Goal: Book appointment/travel/reservation

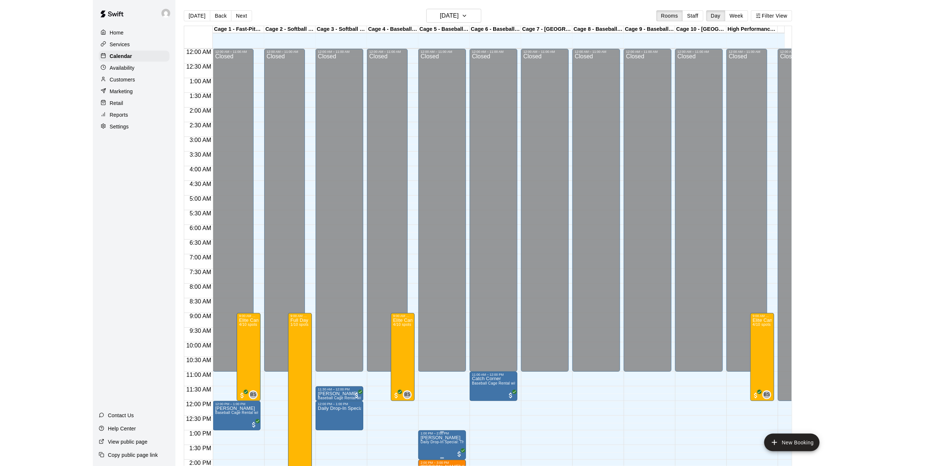
scroll to position [209, 0]
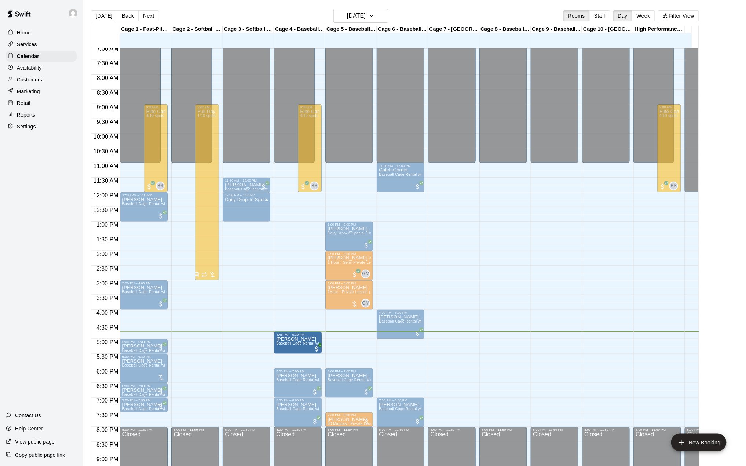
drag, startPoint x: 300, startPoint y: 332, endPoint x: 300, endPoint y: 342, distance: 9.9
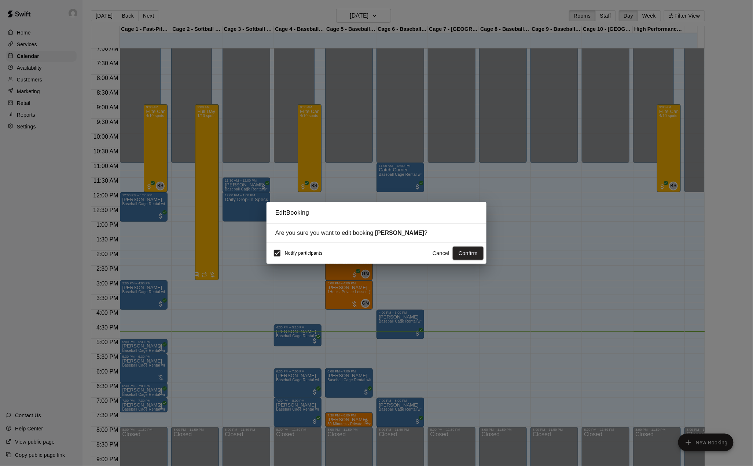
click at [438, 258] on button "Cancel" at bounding box center [441, 254] width 23 height 14
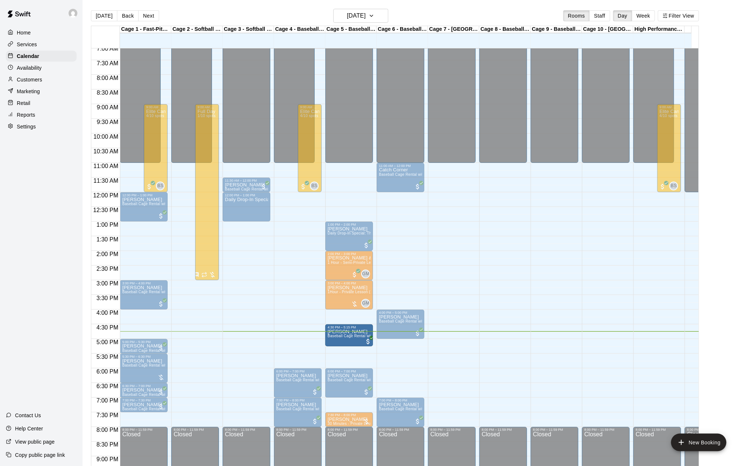
drag, startPoint x: 297, startPoint y: 339, endPoint x: 333, endPoint y: 341, distance: 36.7
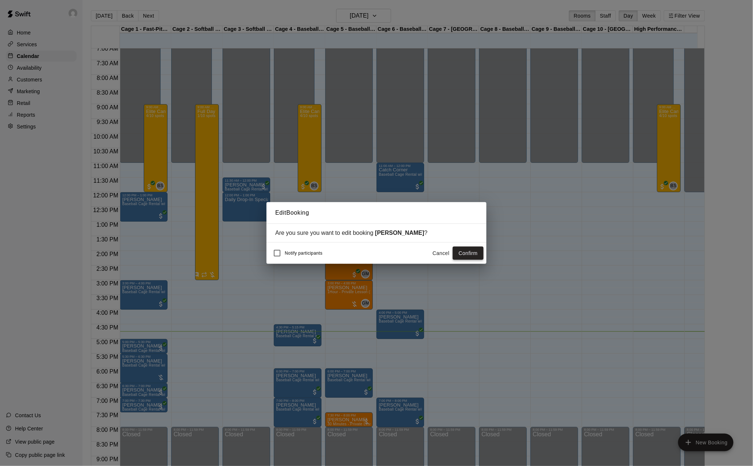
click at [474, 252] on button "Confirm" at bounding box center [468, 254] width 31 height 14
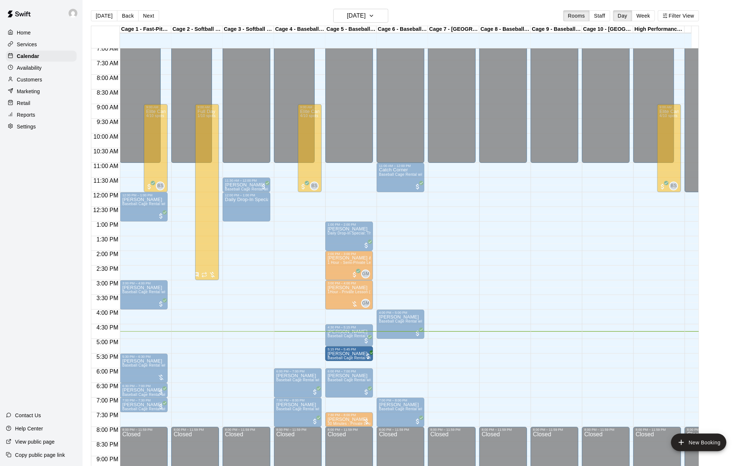
drag, startPoint x: 304, startPoint y: 372, endPoint x: 355, endPoint y: 356, distance: 53.5
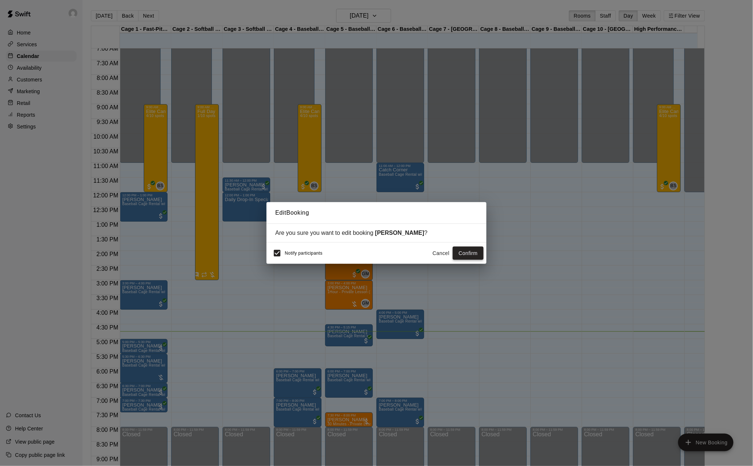
drag, startPoint x: 439, startPoint y: 249, endPoint x: 455, endPoint y: 255, distance: 16.6
click at [440, 249] on button "Cancel" at bounding box center [441, 254] width 23 height 14
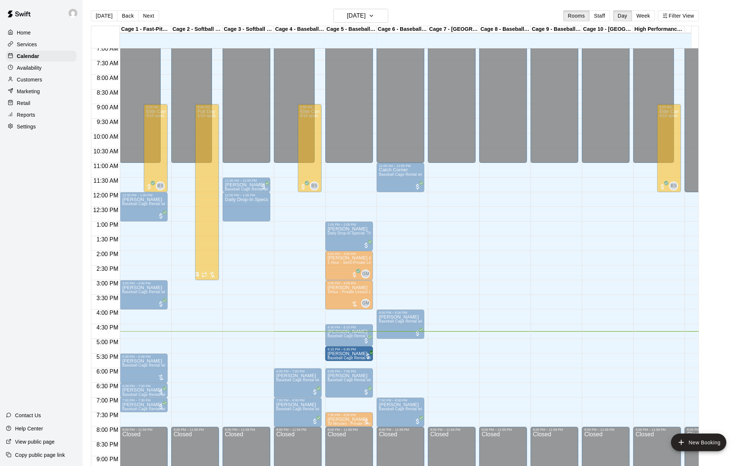
drag, startPoint x: 138, startPoint y: 348, endPoint x: 360, endPoint y: 355, distance: 222.0
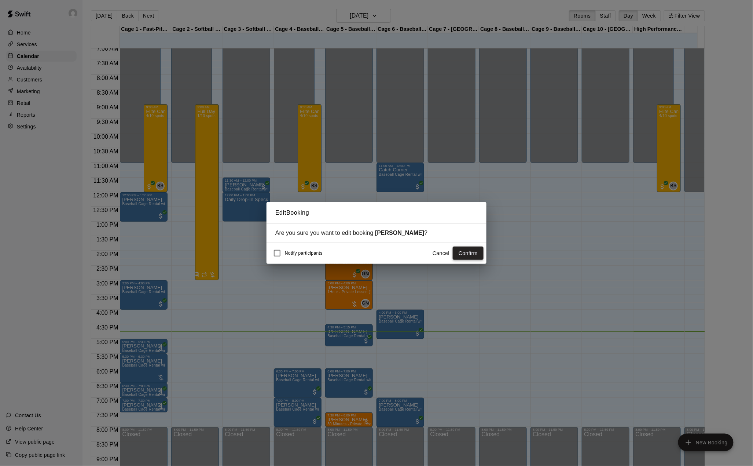
click at [472, 249] on button "Confirm" at bounding box center [468, 254] width 31 height 14
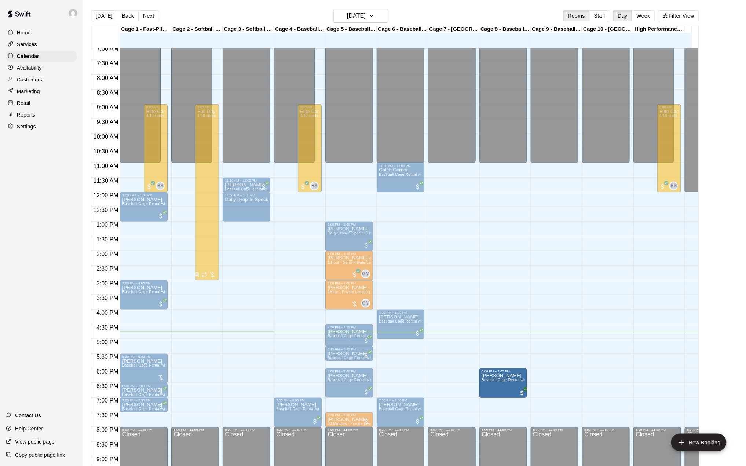
drag, startPoint x: 436, startPoint y: 385, endPoint x: 483, endPoint y: 385, distance: 47.0
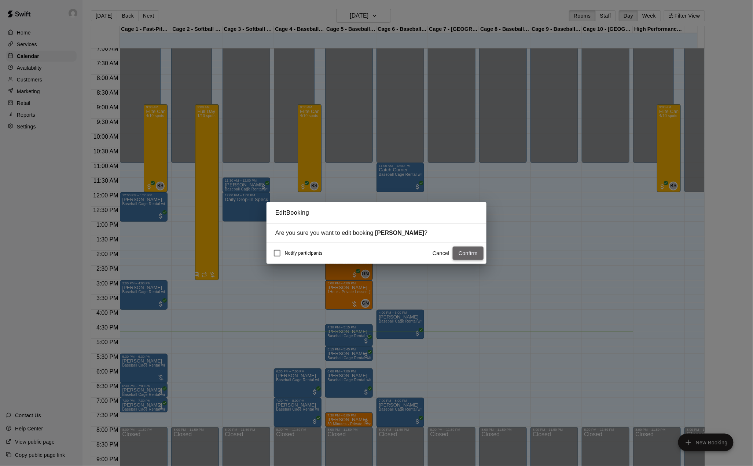
click at [476, 251] on button "Confirm" at bounding box center [468, 254] width 31 height 14
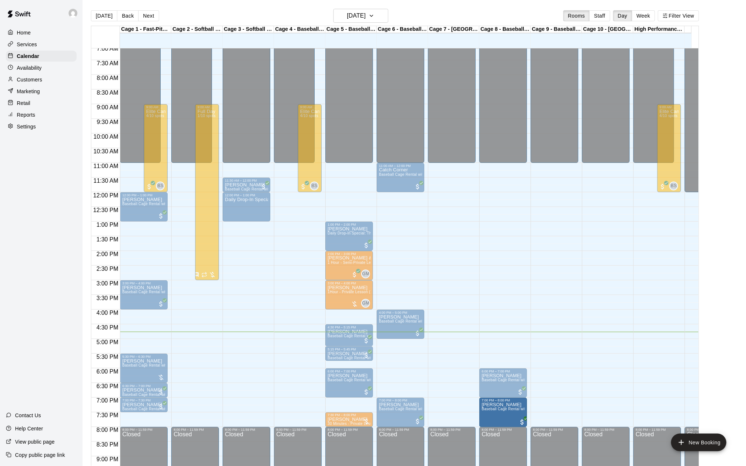
drag, startPoint x: 459, startPoint y: 417, endPoint x: 492, endPoint y: 415, distance: 33.1
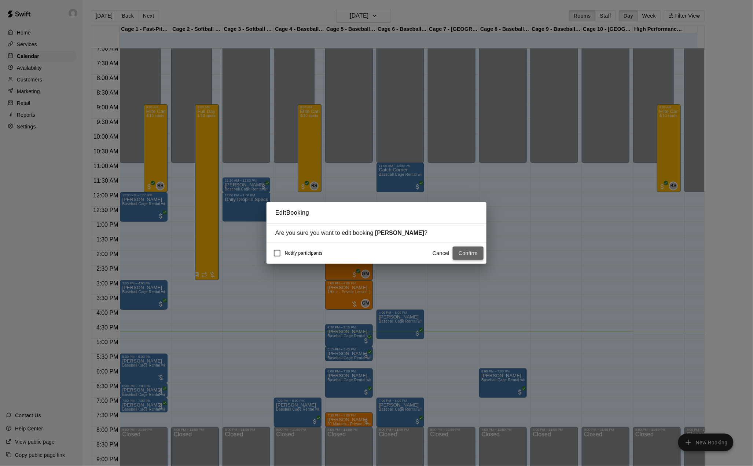
click at [476, 253] on button "Confirm" at bounding box center [468, 254] width 31 height 14
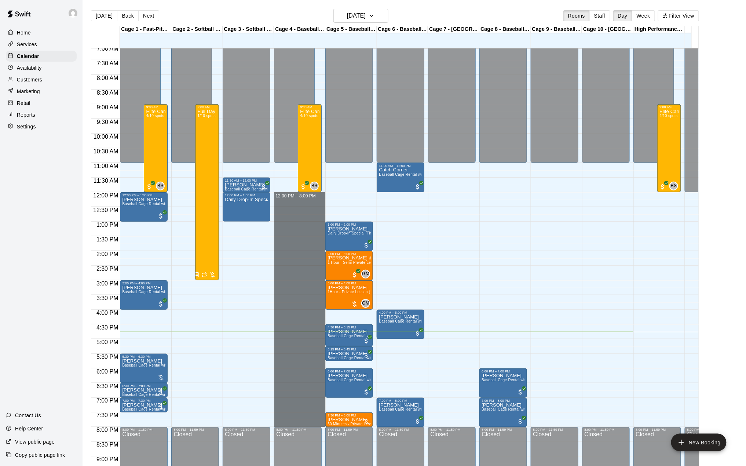
drag, startPoint x: 295, startPoint y: 200, endPoint x: 307, endPoint y: 426, distance: 226.6
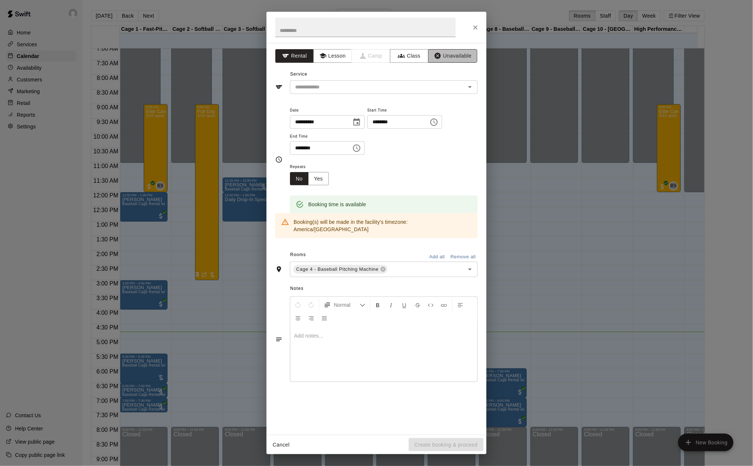
click at [460, 56] on button "Unavailable" at bounding box center [452, 56] width 49 height 14
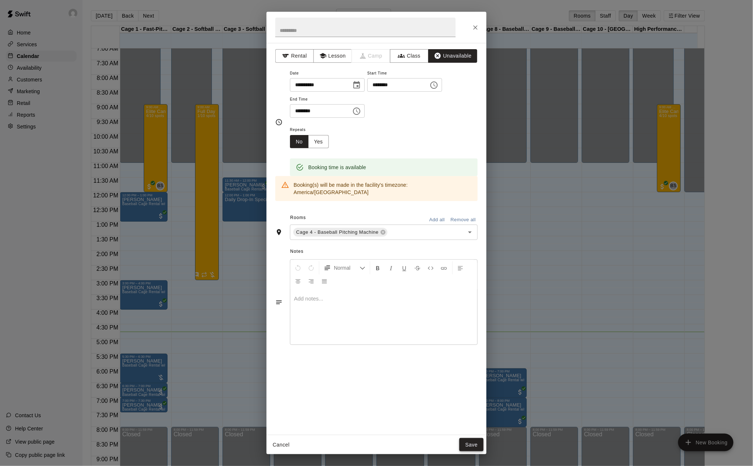
click at [471, 449] on button "Save" at bounding box center [472, 445] width 24 height 14
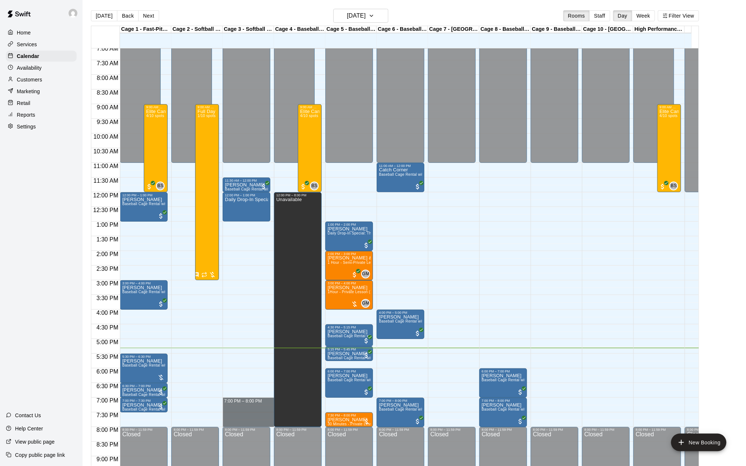
drag, startPoint x: 233, startPoint y: 399, endPoint x: 241, endPoint y: 423, distance: 25.1
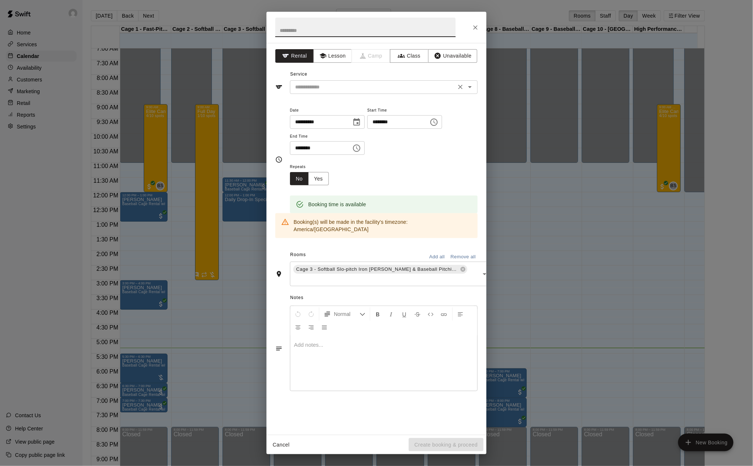
click at [376, 85] on input "text" at bounding box center [373, 87] width 162 height 9
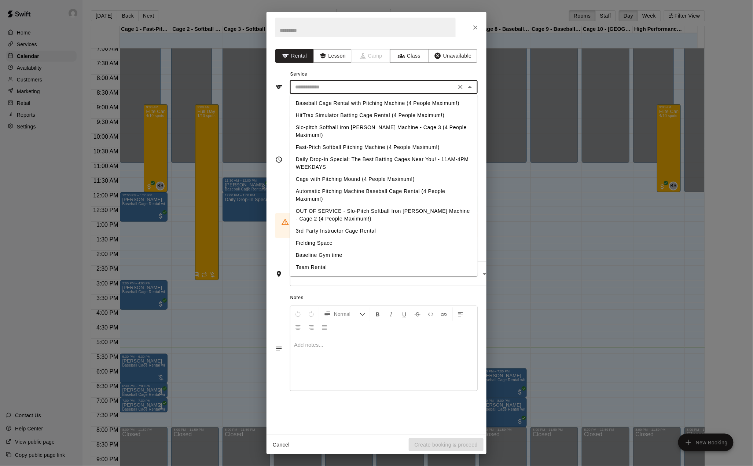
click at [361, 102] on li "Baseball Cage Rental with Pitching Machine (4 People Maximum!)" at bounding box center [384, 103] width 188 height 12
type input "**********"
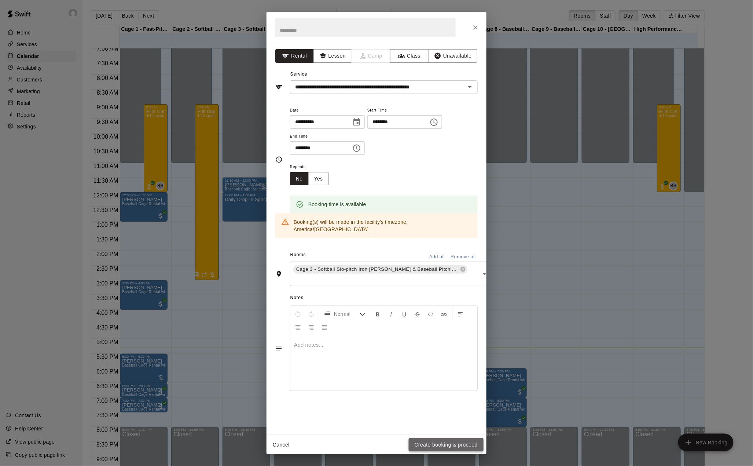
click at [452, 443] on button "Create booking & proceed" at bounding box center [446, 445] width 75 height 14
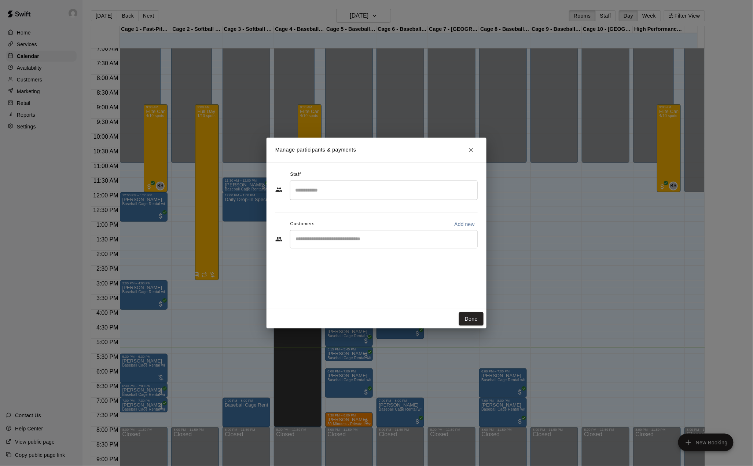
click at [458, 222] on p "Add new" at bounding box center [464, 223] width 21 height 7
select select "**"
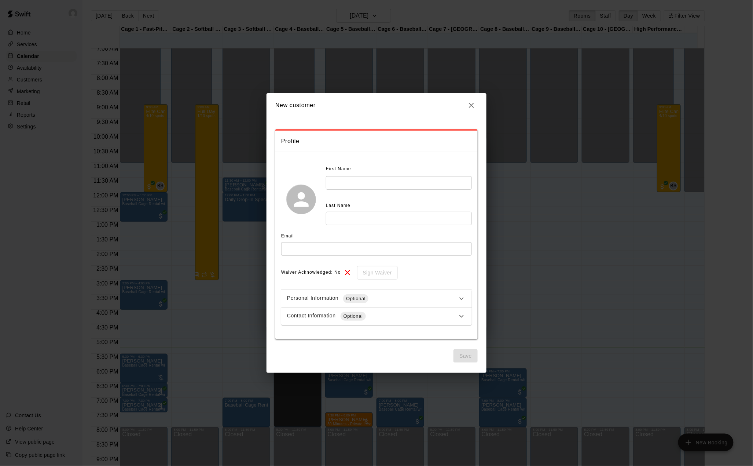
click at [389, 175] on div "First Name ​" at bounding box center [399, 176] width 146 height 27
click at [386, 184] on input "text" at bounding box center [399, 183] width 146 height 14
type input "*******"
click at [359, 216] on input "text" at bounding box center [399, 219] width 146 height 14
type input "********"
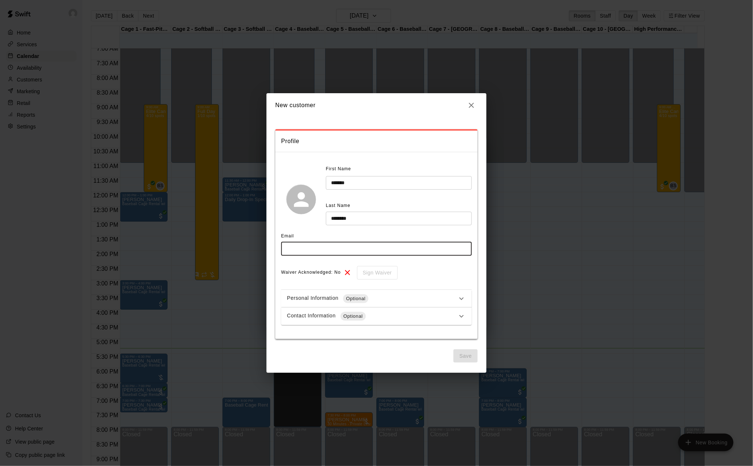
click at [354, 252] on input "text" at bounding box center [376, 249] width 191 height 14
type input "**********"
click at [464, 363] on div "**********" at bounding box center [377, 244] width 220 height 255
click at [465, 357] on button "Save" at bounding box center [466, 356] width 24 height 14
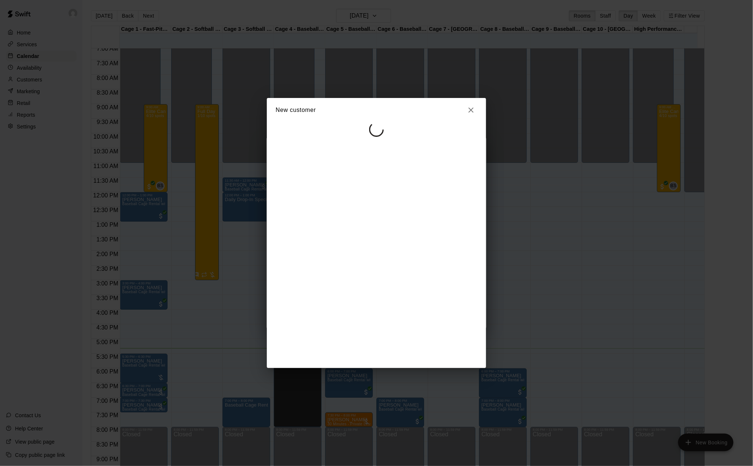
select select "**"
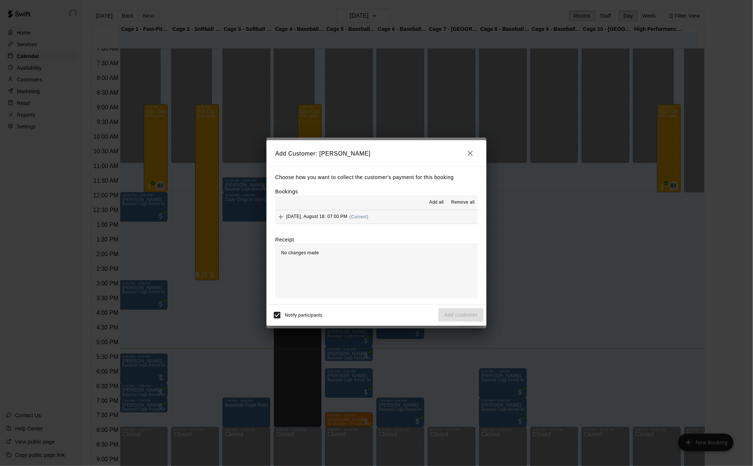
click at [439, 197] on button "Add all" at bounding box center [436, 203] width 23 height 12
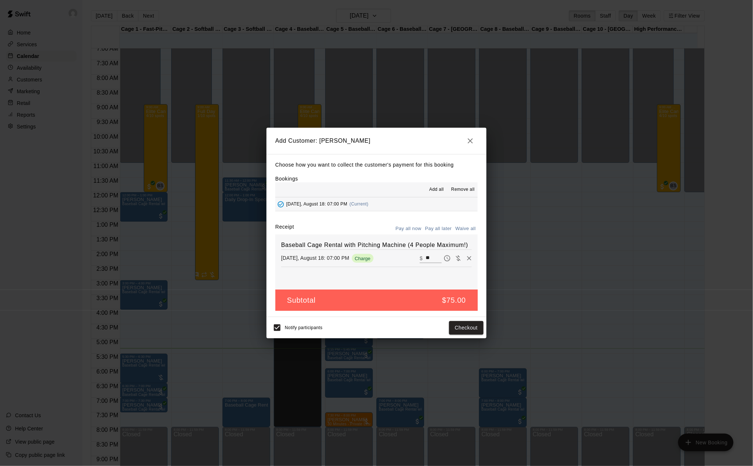
click at [439, 225] on button "Pay all later" at bounding box center [439, 228] width 30 height 11
click at [461, 331] on button "Add customer" at bounding box center [461, 328] width 45 height 14
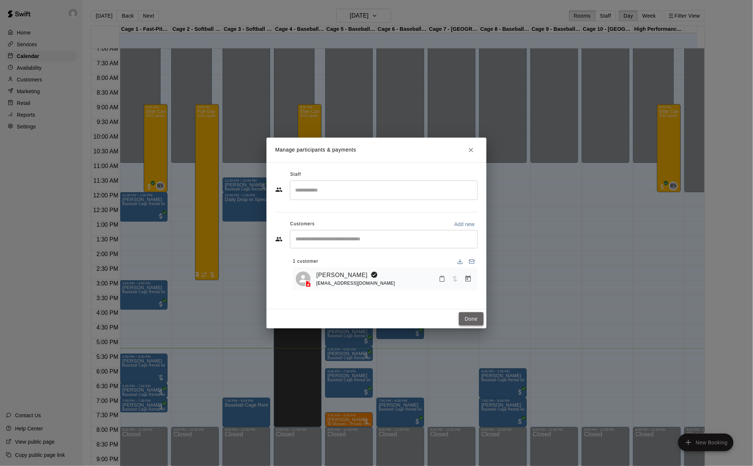
click at [475, 318] on button "Done" at bounding box center [471, 319] width 25 height 14
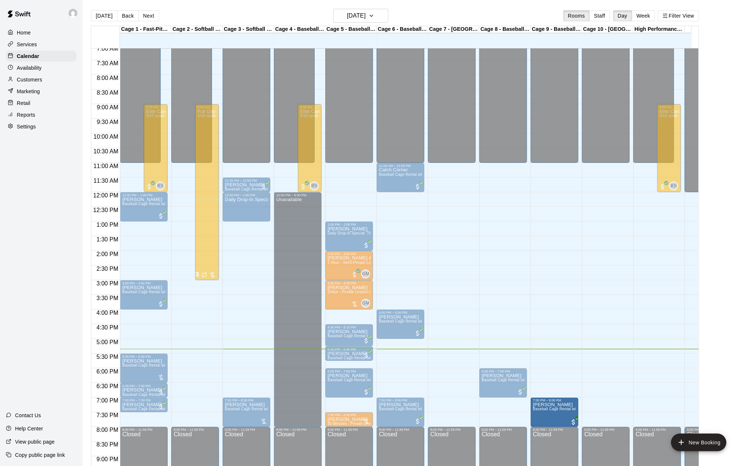
drag, startPoint x: 511, startPoint y: 415, endPoint x: 546, endPoint y: 417, distance: 35.3
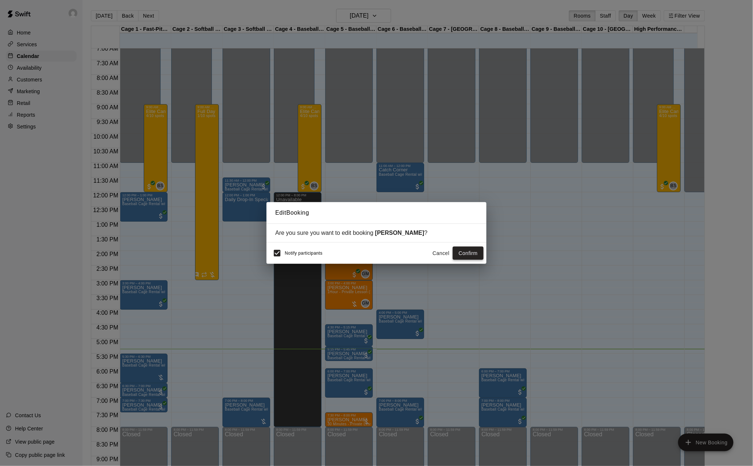
click at [466, 251] on button "Confirm" at bounding box center [468, 254] width 31 height 14
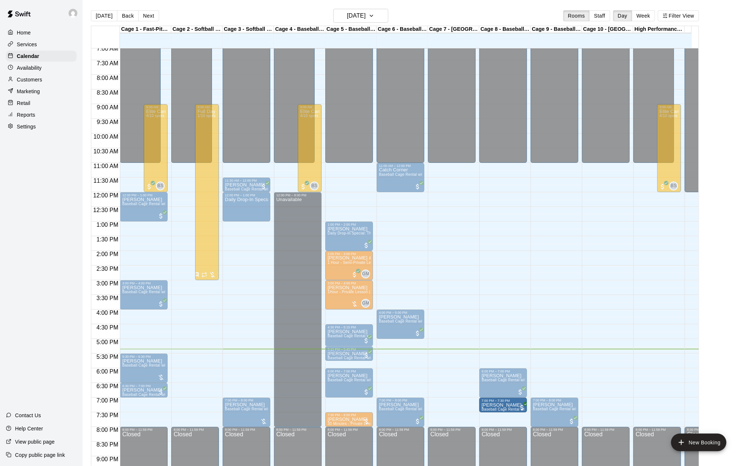
drag, startPoint x: 145, startPoint y: 408, endPoint x: 498, endPoint y: 410, distance: 353.3
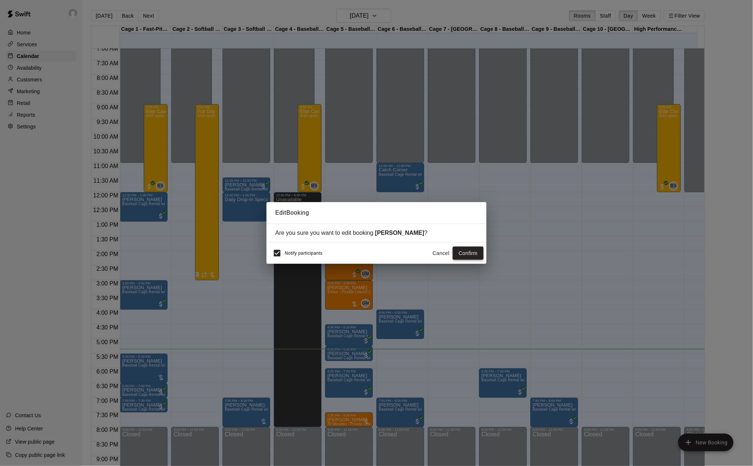
click at [468, 254] on button "Confirm" at bounding box center [468, 254] width 31 height 14
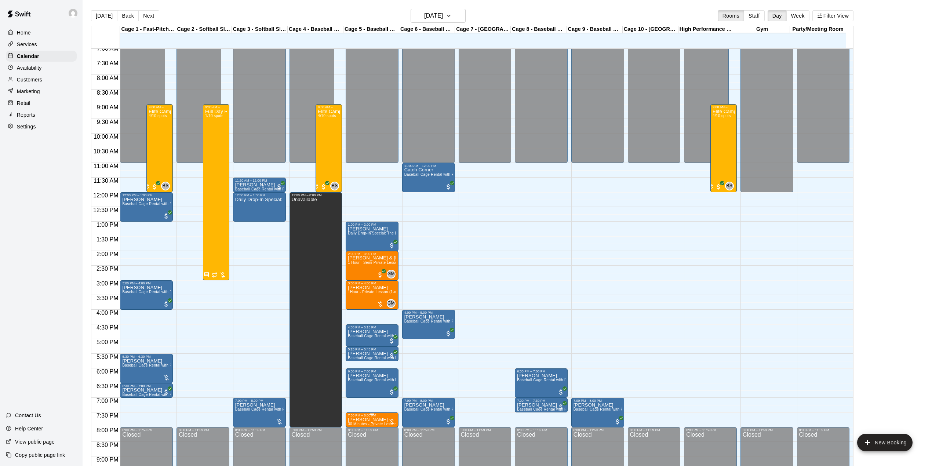
click at [354, 417] on div "7:30 PM – 8:00 PM" at bounding box center [372, 415] width 48 height 4
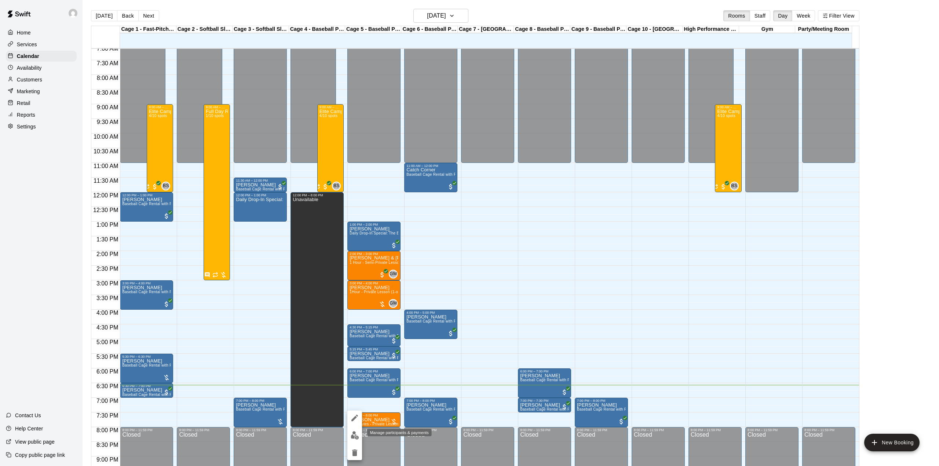
click at [356, 432] on img "edit" at bounding box center [355, 435] width 8 height 8
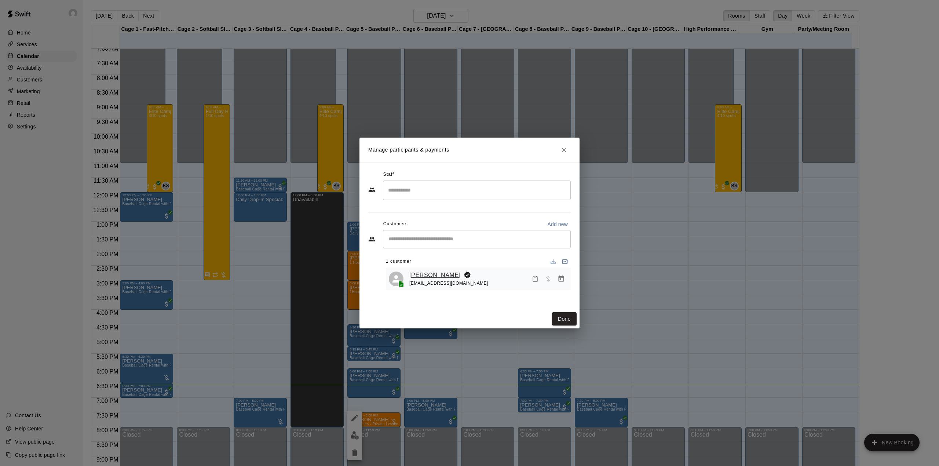
click at [438, 270] on div "[PERSON_NAME] [EMAIL_ADDRESS][DOMAIN_NAME]" at bounding box center [478, 278] width 185 height 23
click at [439, 272] on link "[PERSON_NAME]" at bounding box center [434, 275] width 51 height 10
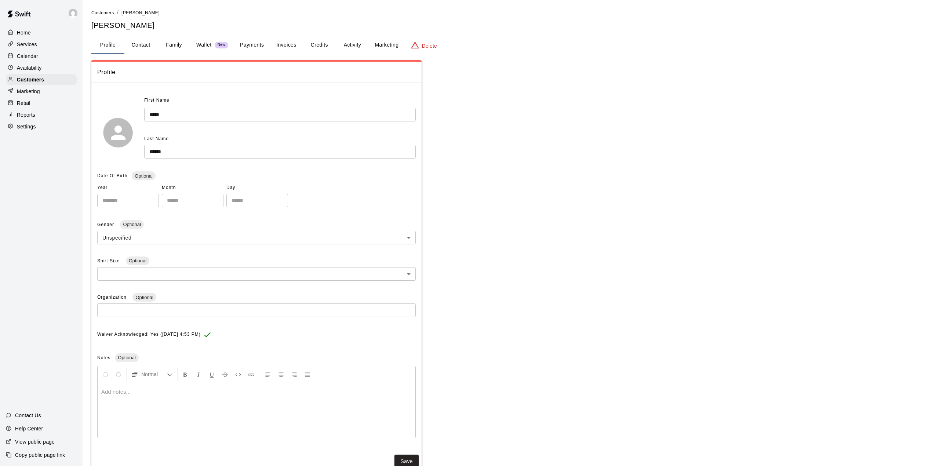
click at [348, 51] on button "Activity" at bounding box center [352, 45] width 33 height 18
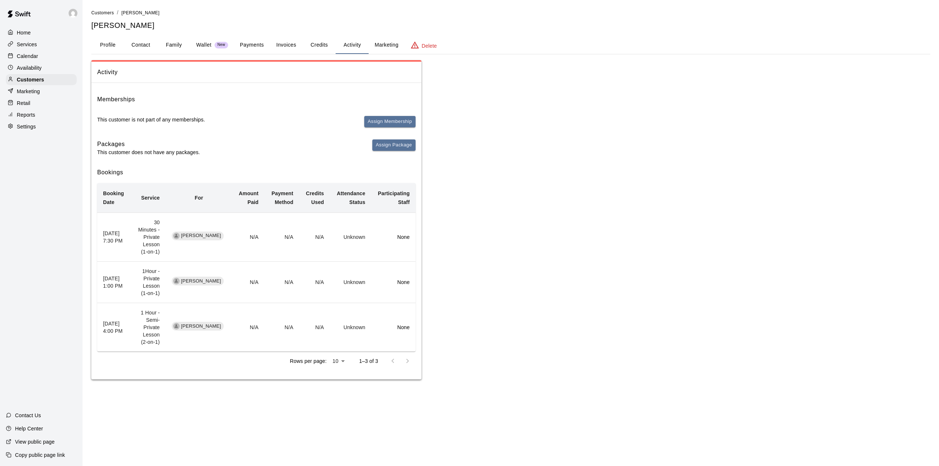
click at [125, 314] on th "[DATE] 4:00 PM" at bounding box center [114, 327] width 34 height 49
click at [26, 54] on p "Calendar" at bounding box center [27, 55] width 21 height 7
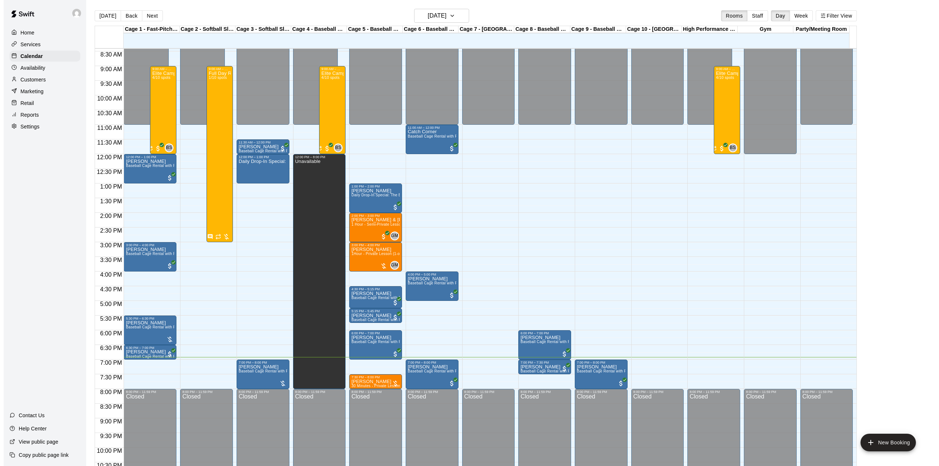
scroll to position [231, 0]
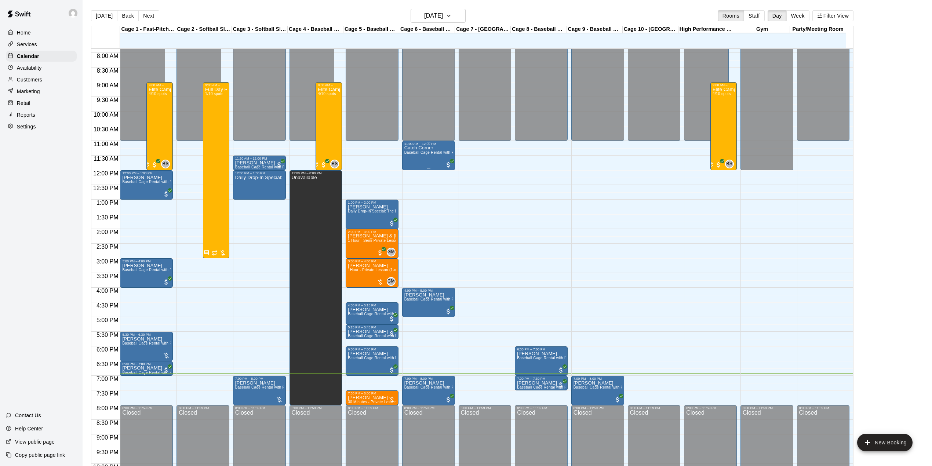
click at [418, 148] on p "Catch Corner" at bounding box center [428, 148] width 48 height 0
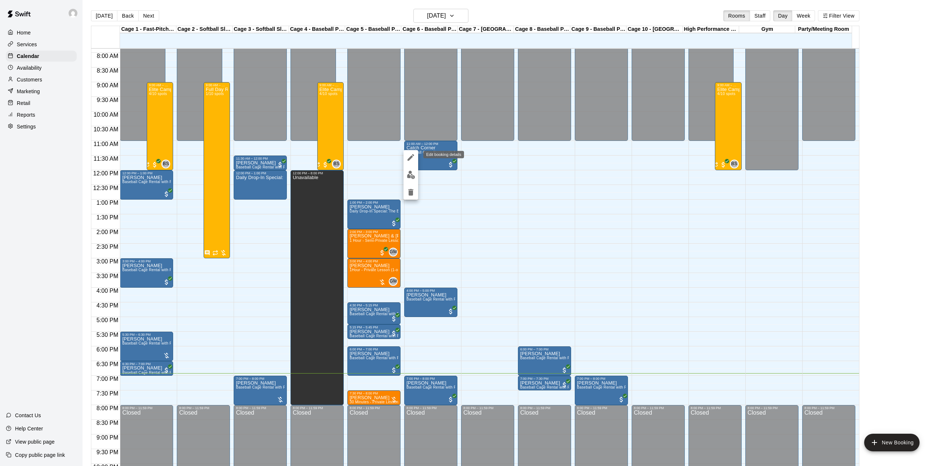
click at [412, 161] on icon "edit" at bounding box center [410, 157] width 9 height 9
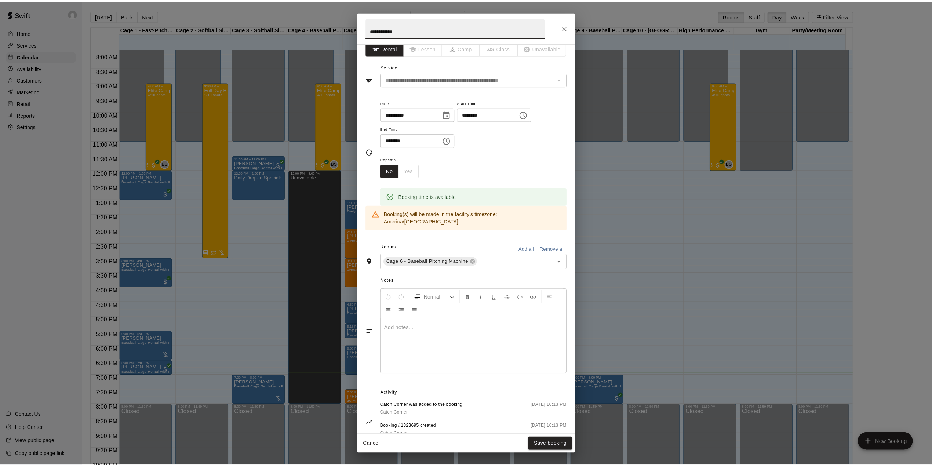
scroll to position [0, 0]
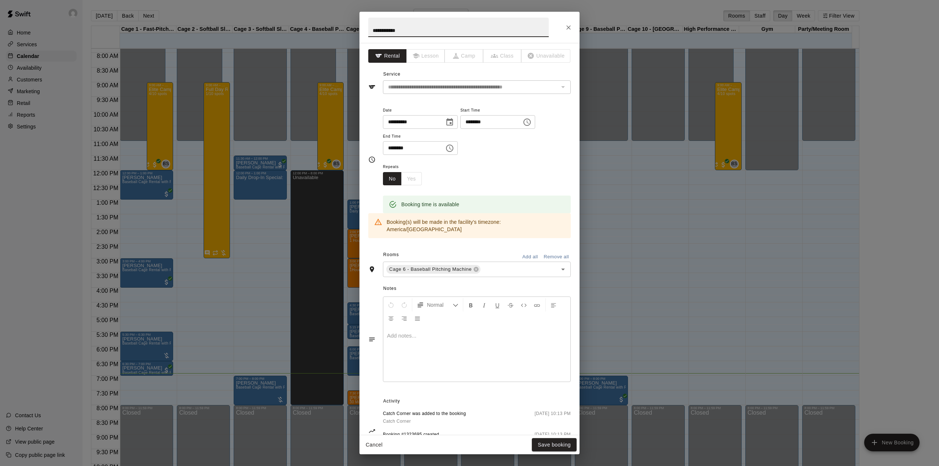
click at [684, 202] on div "**********" at bounding box center [469, 233] width 939 height 466
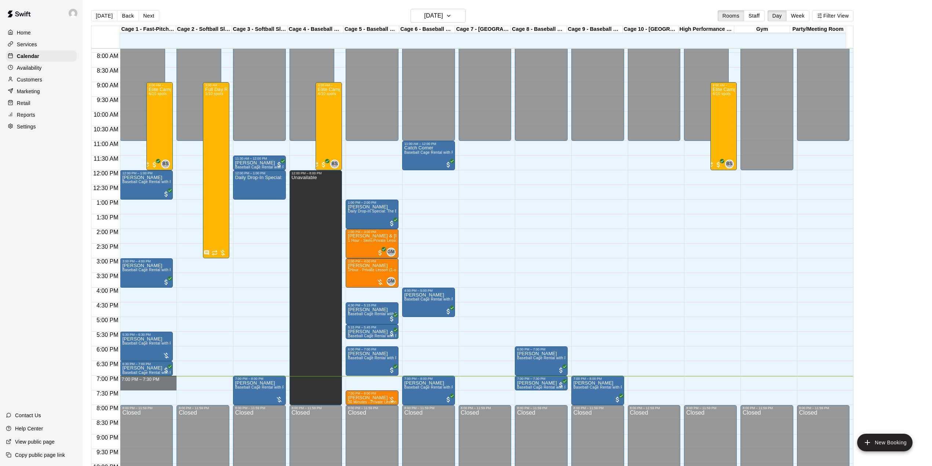
drag, startPoint x: 141, startPoint y: 379, endPoint x: 141, endPoint y: 391, distance: 12.1
click at [141, 391] on div "12:00 AM – 11:00 AM Closed 12:00 PM – 1:00 PM [PERSON_NAME] Baseball Cage Renta…" at bounding box center [146, 170] width 53 height 704
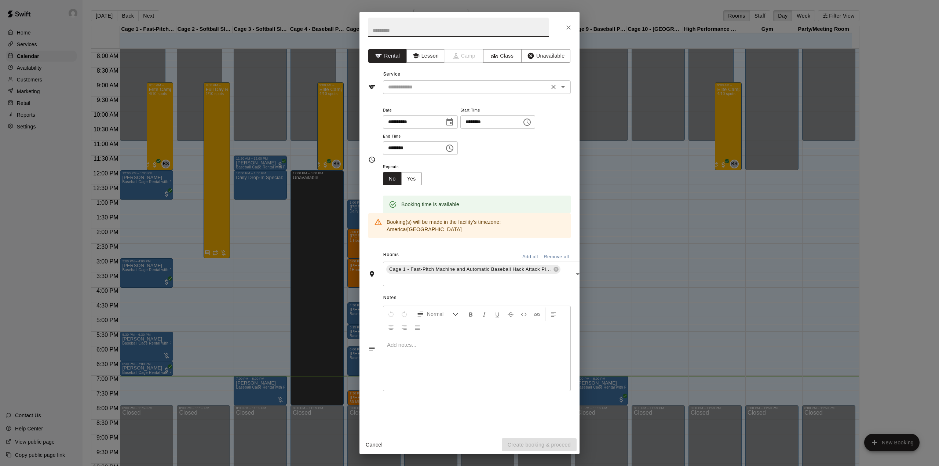
click at [491, 89] on input "text" at bounding box center [466, 87] width 162 height 9
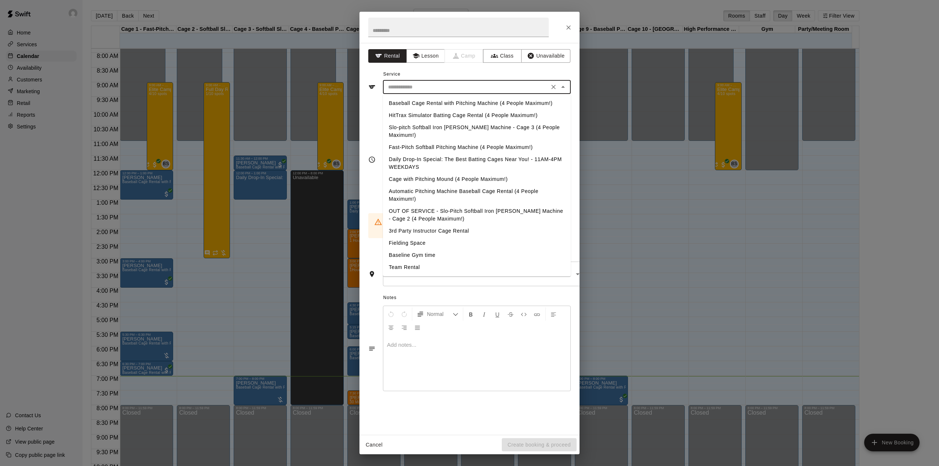
click at [475, 102] on li "Baseball Cage Rental with Pitching Machine (4 People Maximum!)" at bounding box center [477, 103] width 188 height 12
type input "**********"
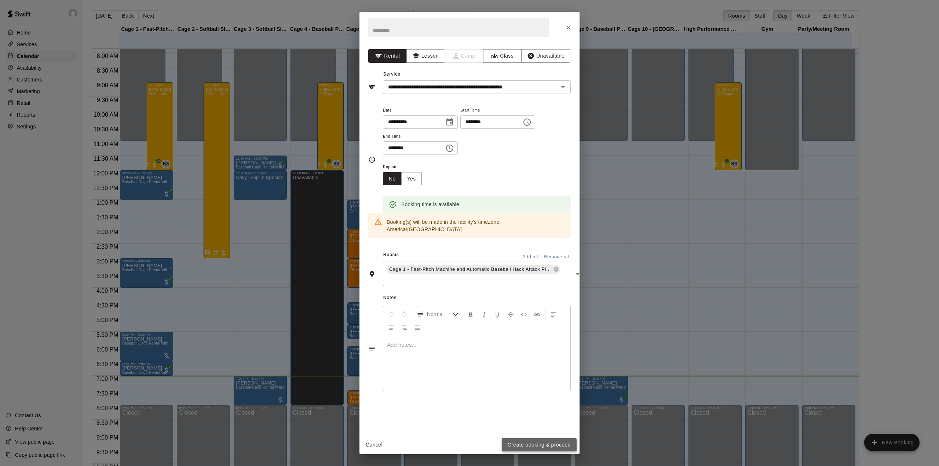
click at [527, 445] on button "Create booking & proceed" at bounding box center [539, 445] width 75 height 14
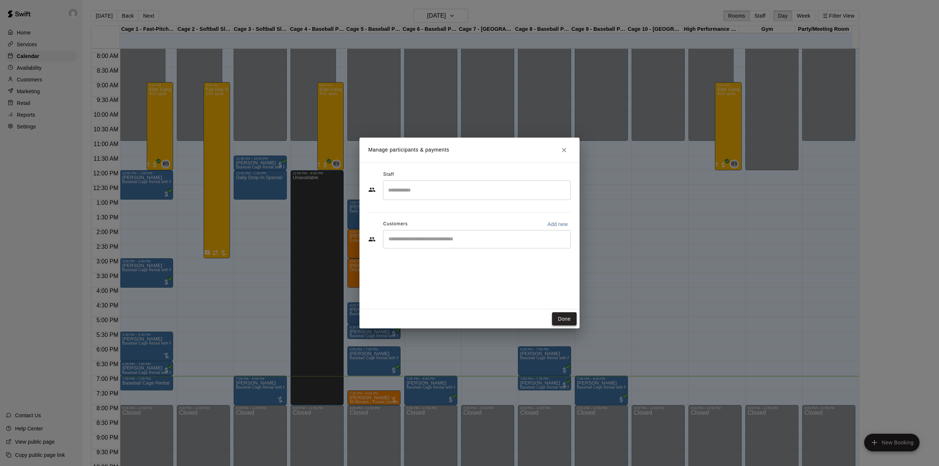
click at [569, 319] on button "Done" at bounding box center [564, 319] width 25 height 14
